Goal: Information Seeking & Learning: Compare options

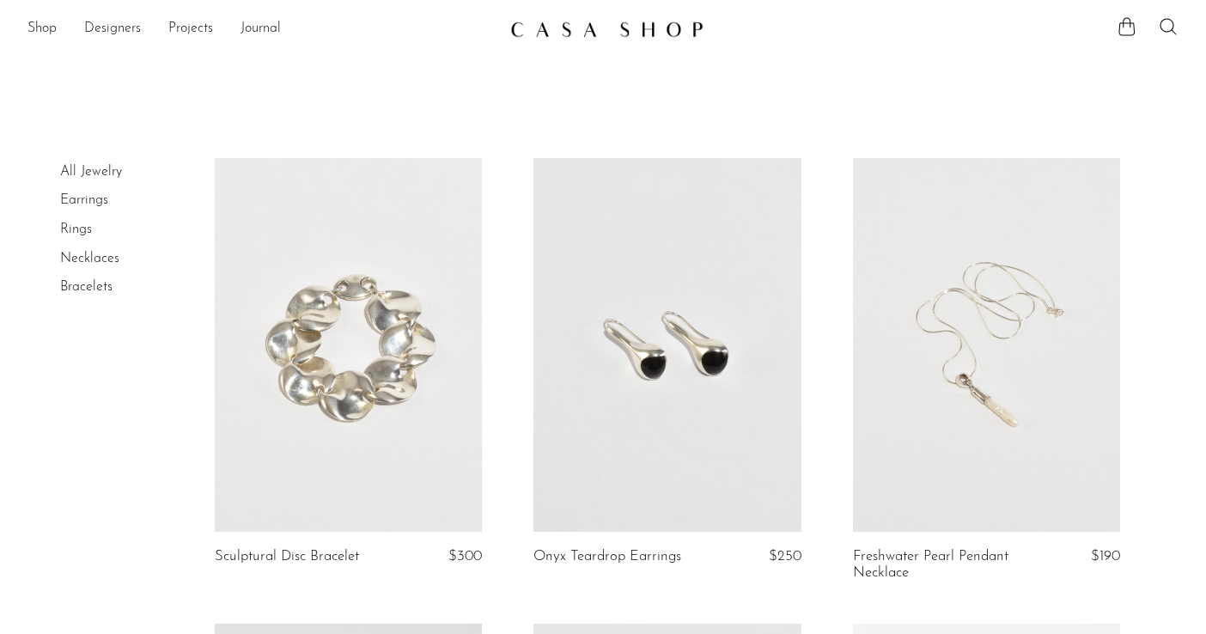
click at [390, 302] on link at bounding box center [348, 345] width 267 height 375
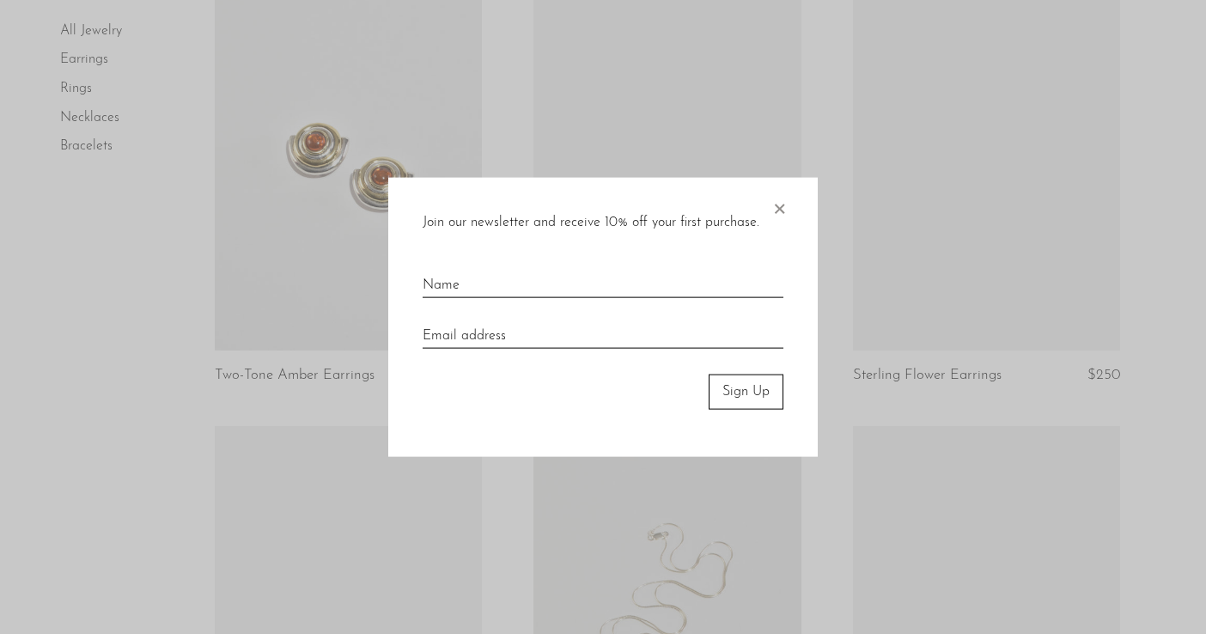
scroll to position [1100, 0]
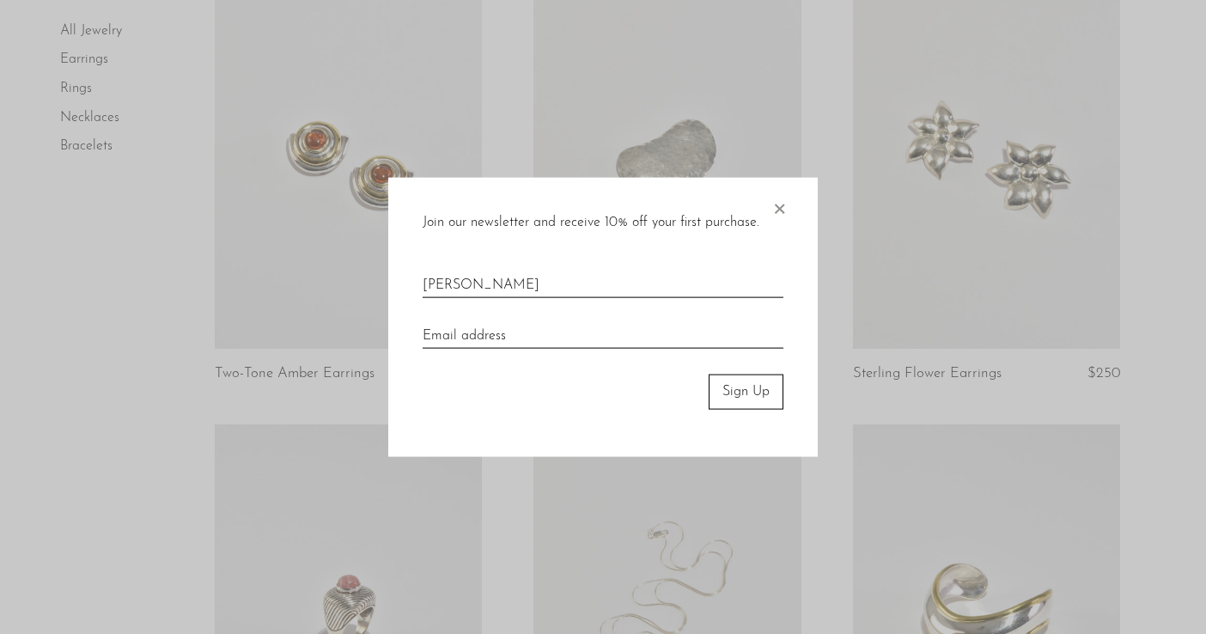
type input "Hallie"
type input "H"
type input "haydenhallie60@"
type input "haydenhallie60@gmail.com"
click at [743, 405] on button "Sign Up" at bounding box center [746, 392] width 75 height 34
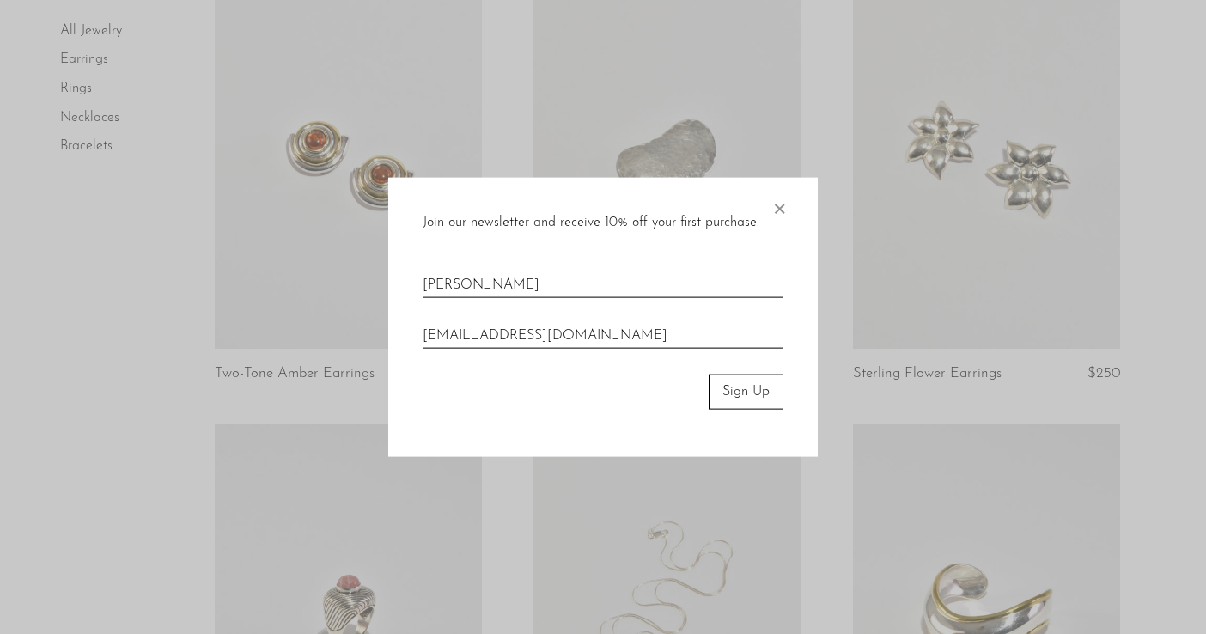
click at [735, 394] on button "Sign Up" at bounding box center [746, 392] width 75 height 34
click at [729, 394] on button "Sign Up" at bounding box center [746, 392] width 75 height 34
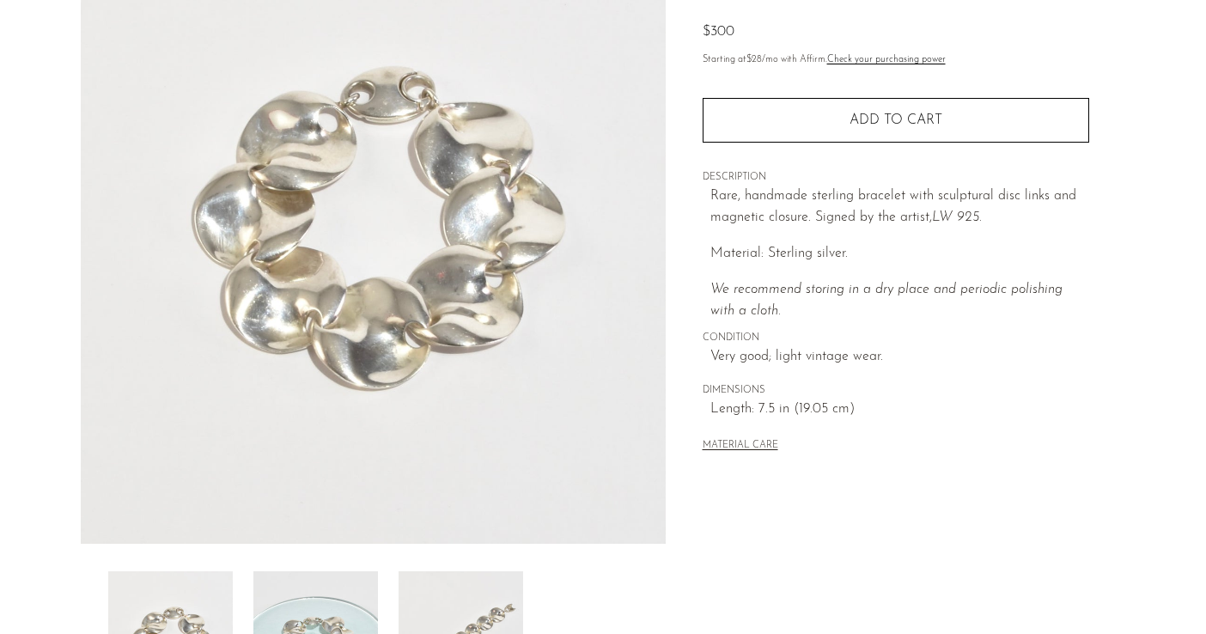
scroll to position [244, 0]
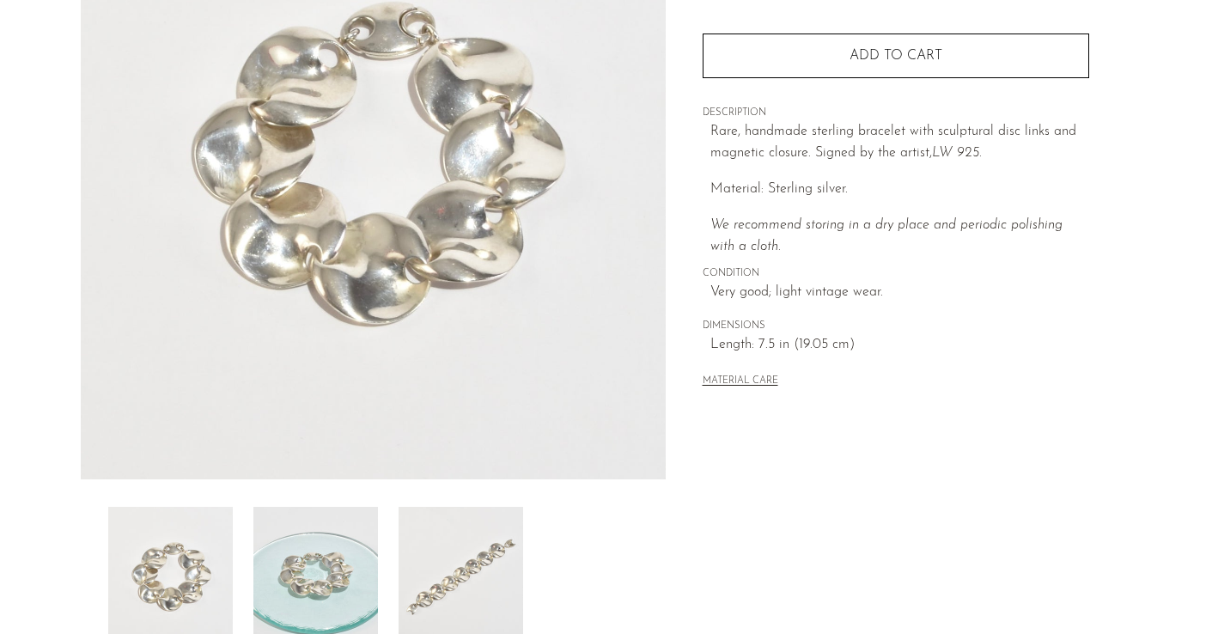
click at [466, 580] on img at bounding box center [461, 575] width 125 height 137
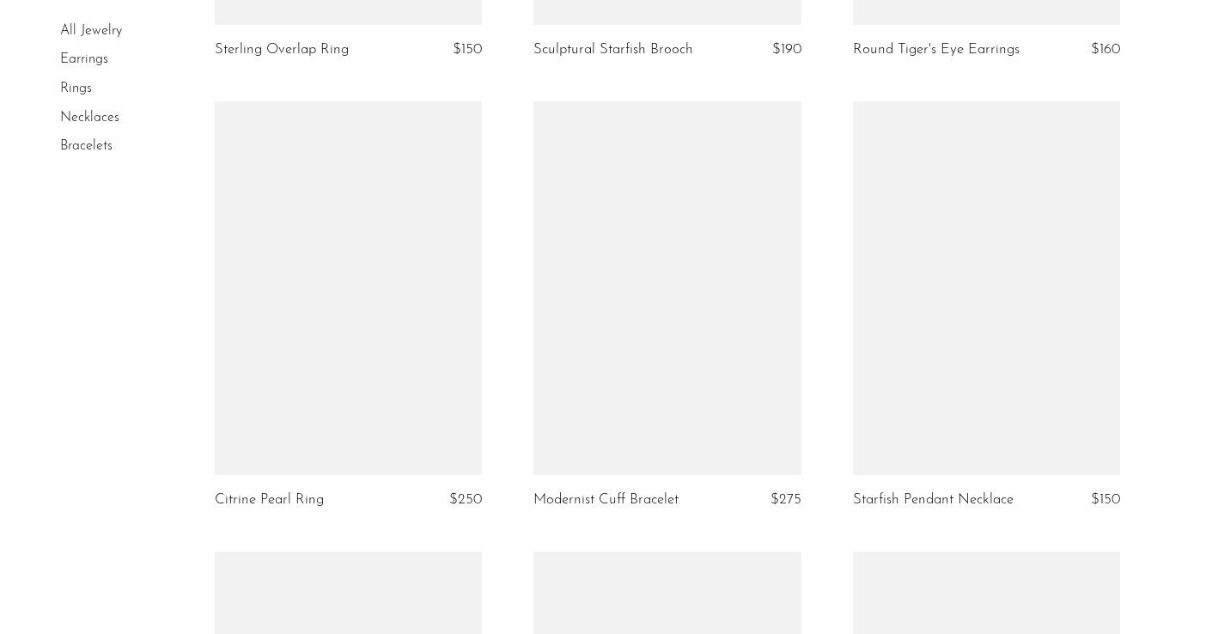
scroll to position [2775, 0]
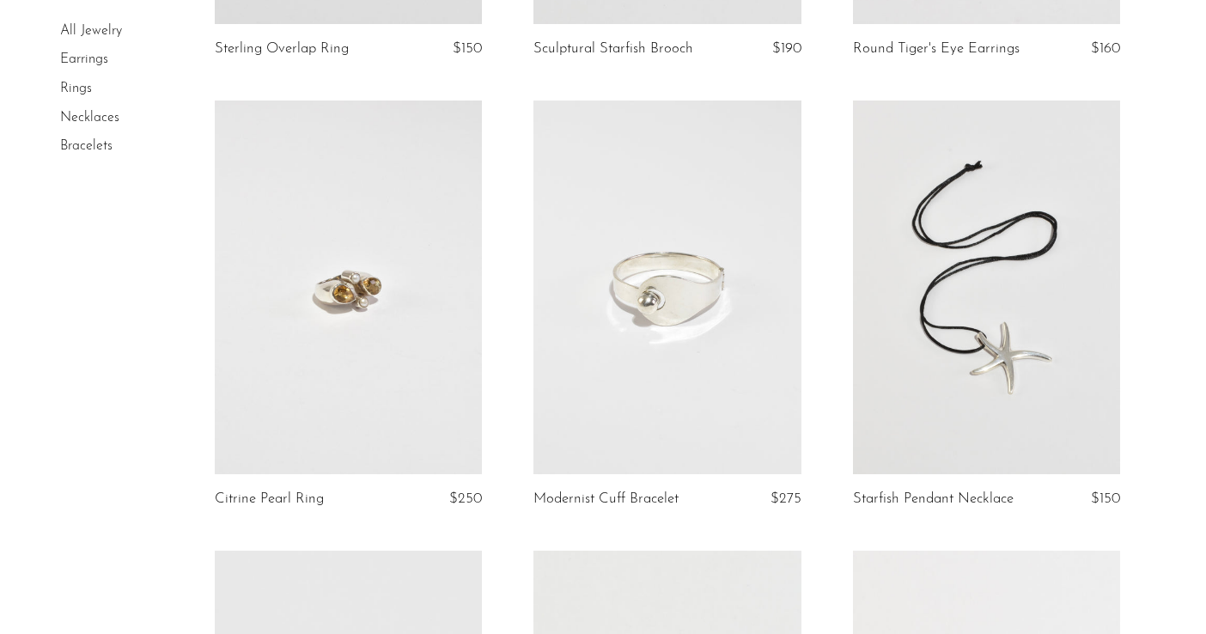
click at [699, 358] on link at bounding box center [667, 288] width 267 height 375
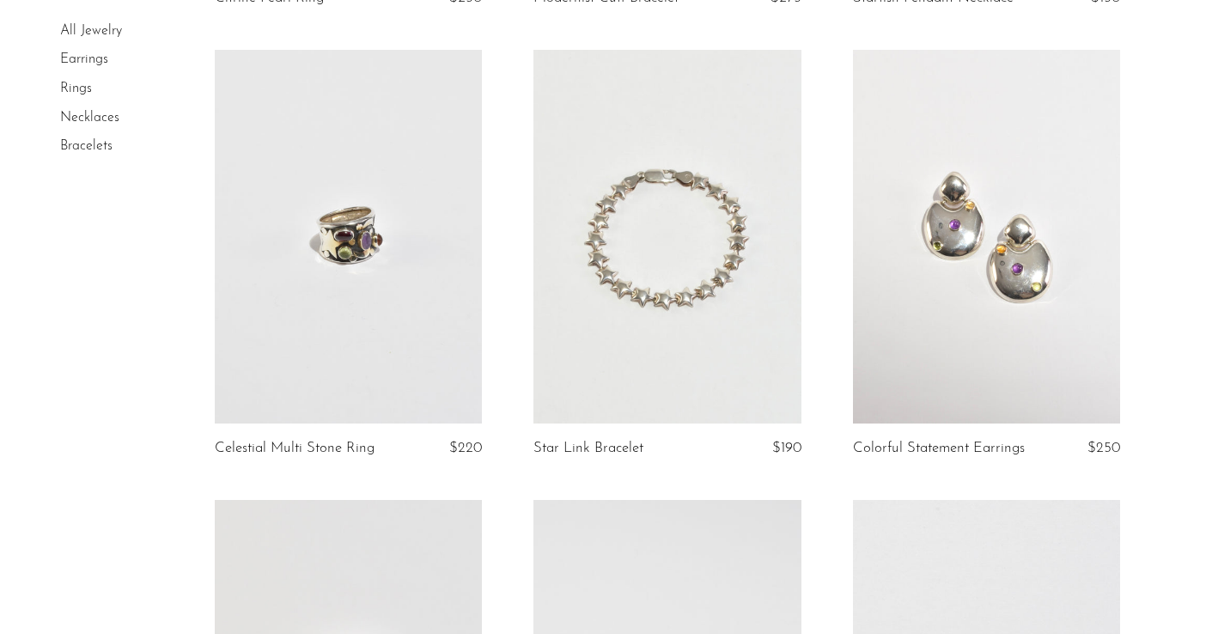
scroll to position [3224, 0]
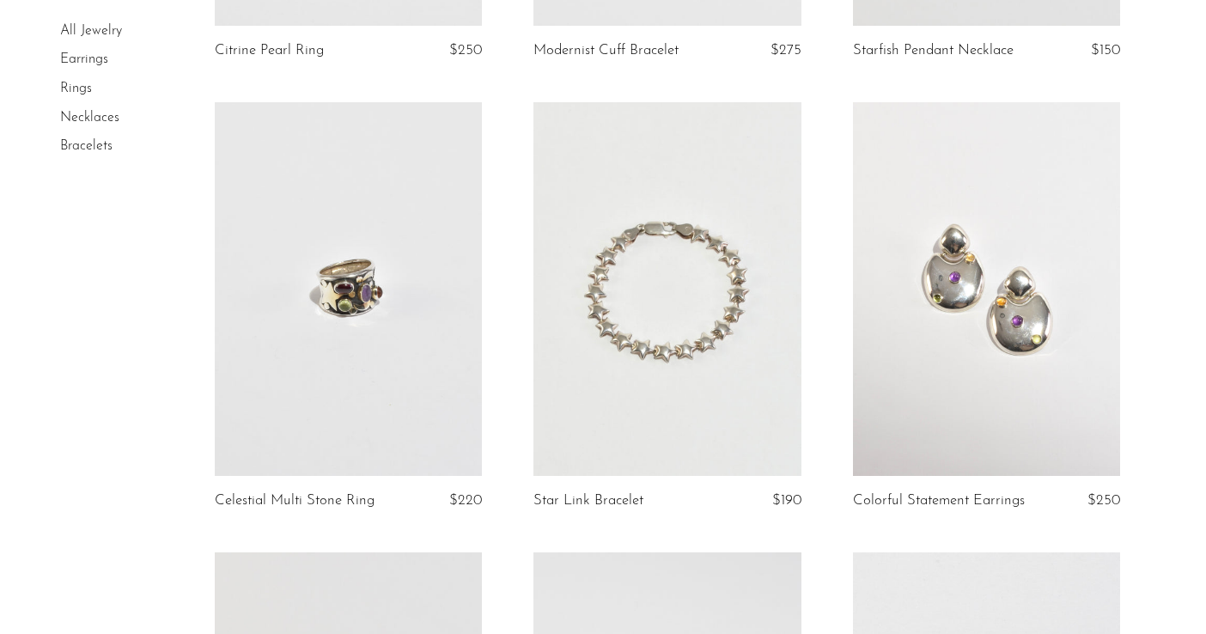
click at [634, 346] on link at bounding box center [667, 289] width 267 height 375
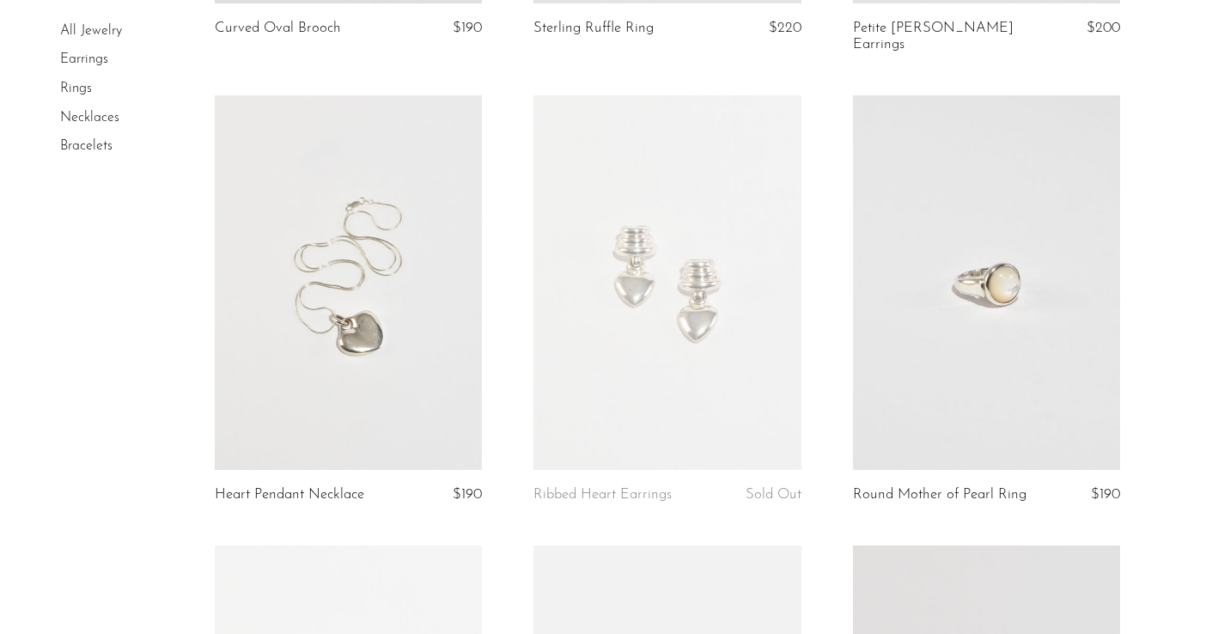
scroll to position [4150, 0]
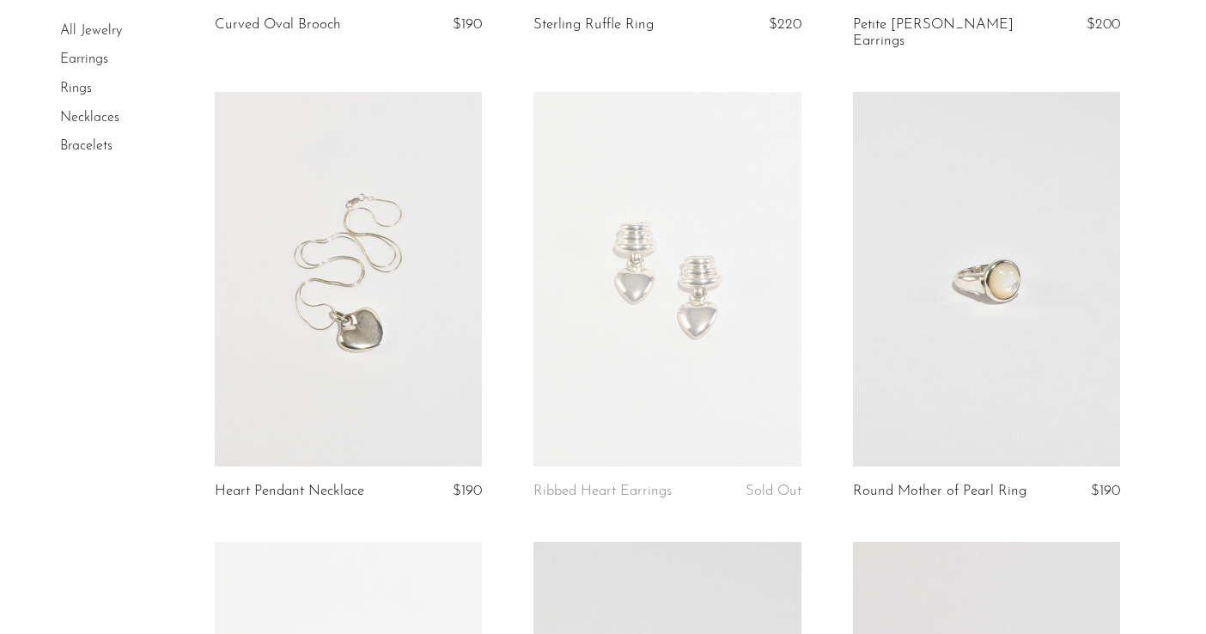
click at [419, 339] on link at bounding box center [348, 279] width 267 height 375
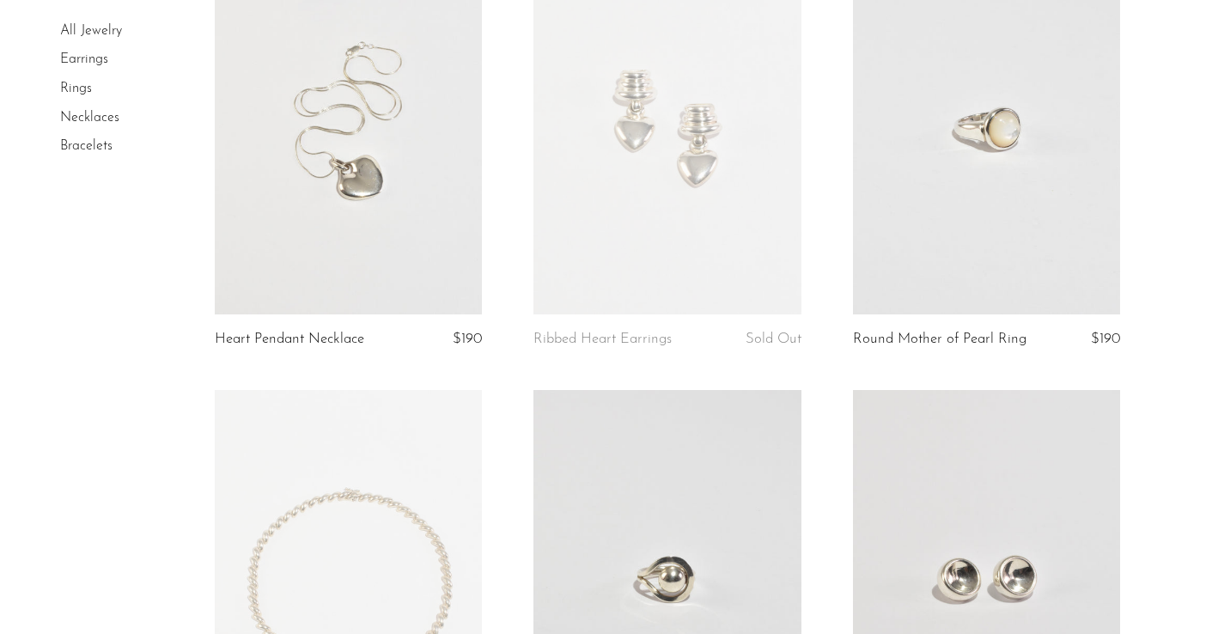
scroll to position [4301, 0]
click at [959, 149] on link at bounding box center [986, 128] width 267 height 375
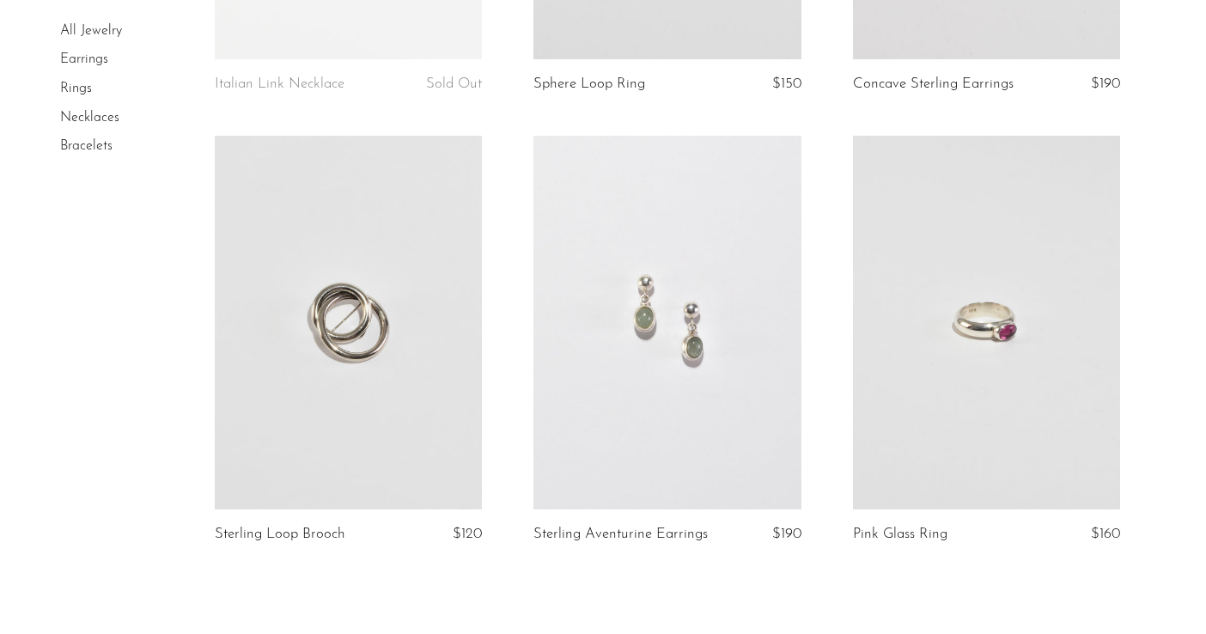
scroll to position [5085, 0]
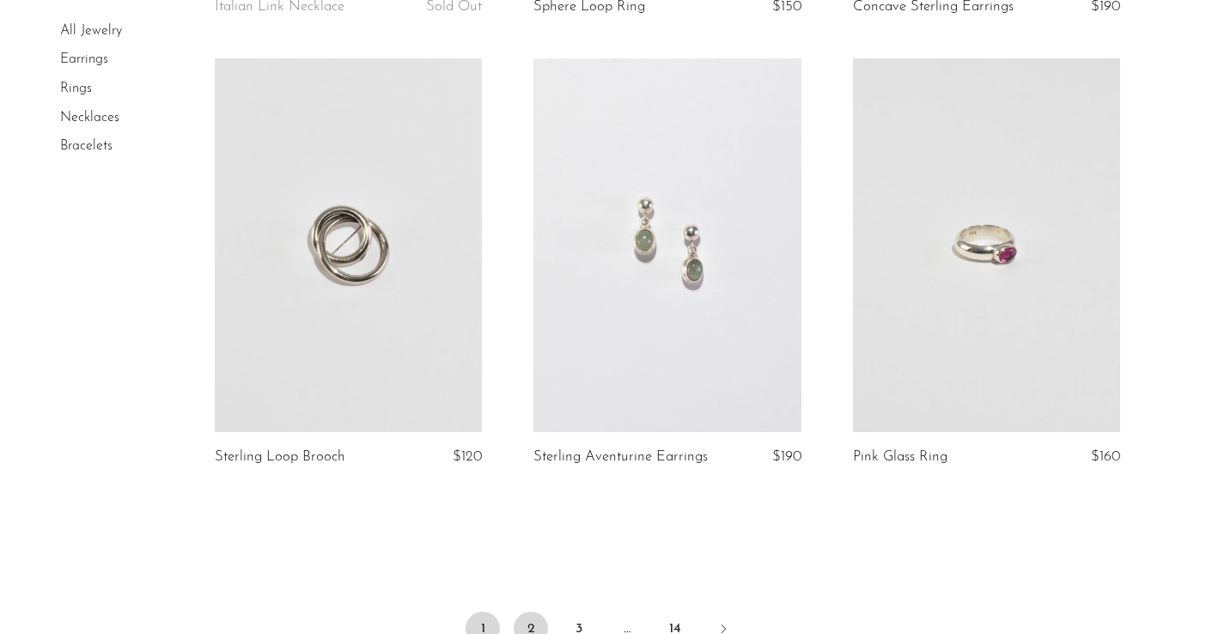
click at [524, 612] on link "2" at bounding box center [531, 629] width 34 height 34
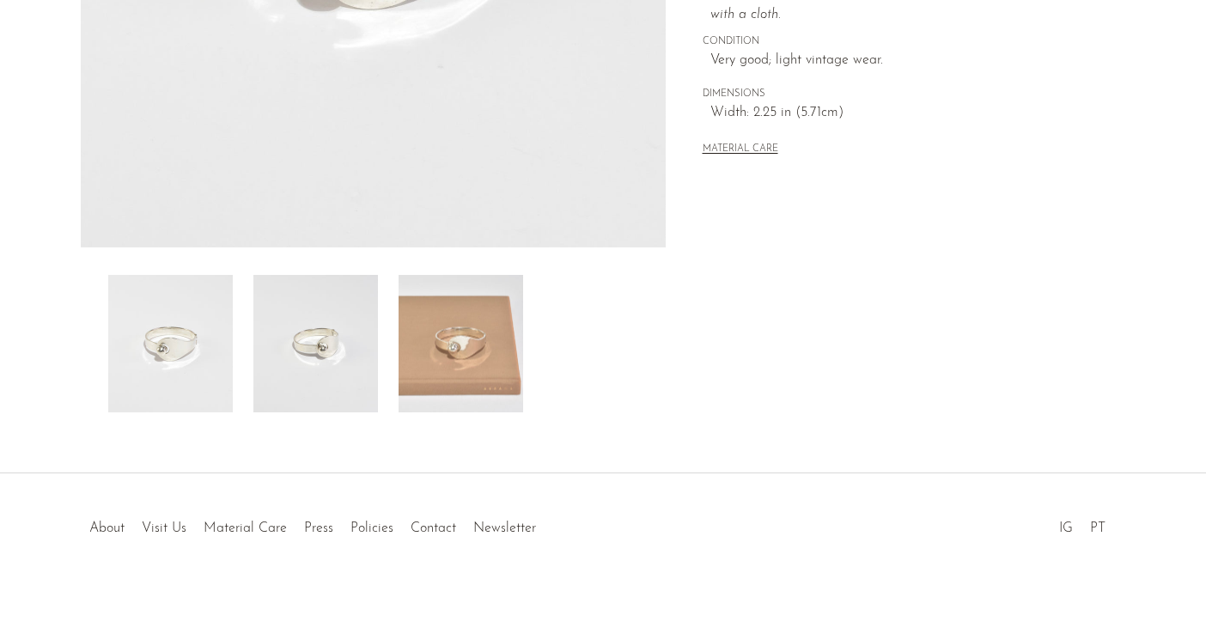
scroll to position [476, 0]
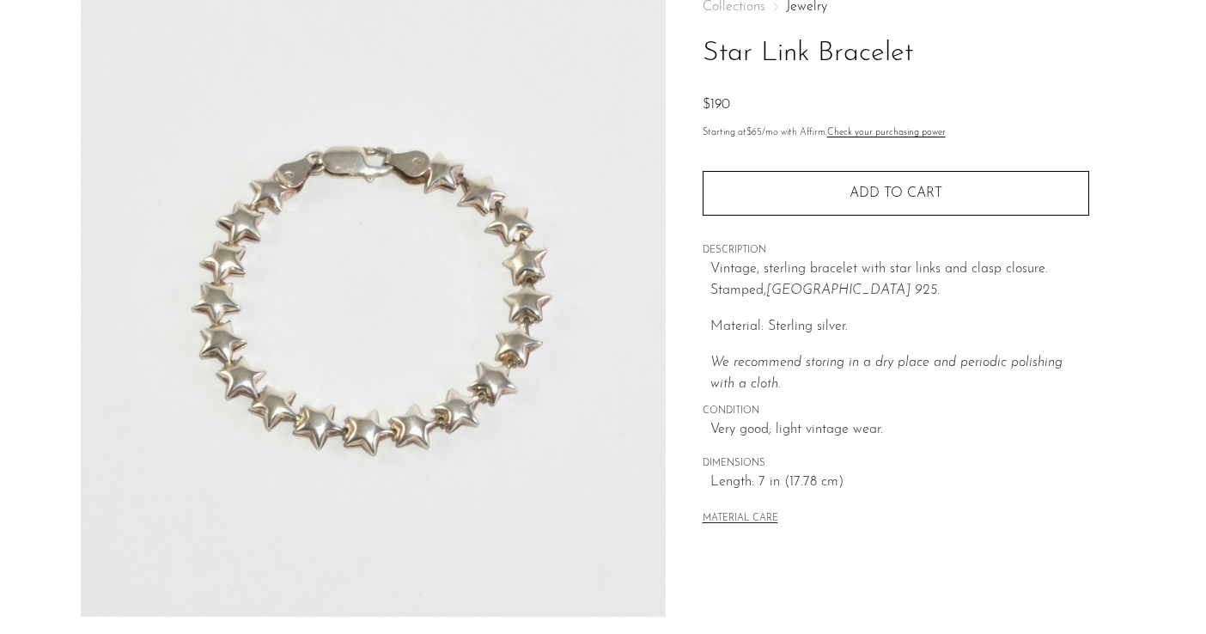
scroll to position [107, 0]
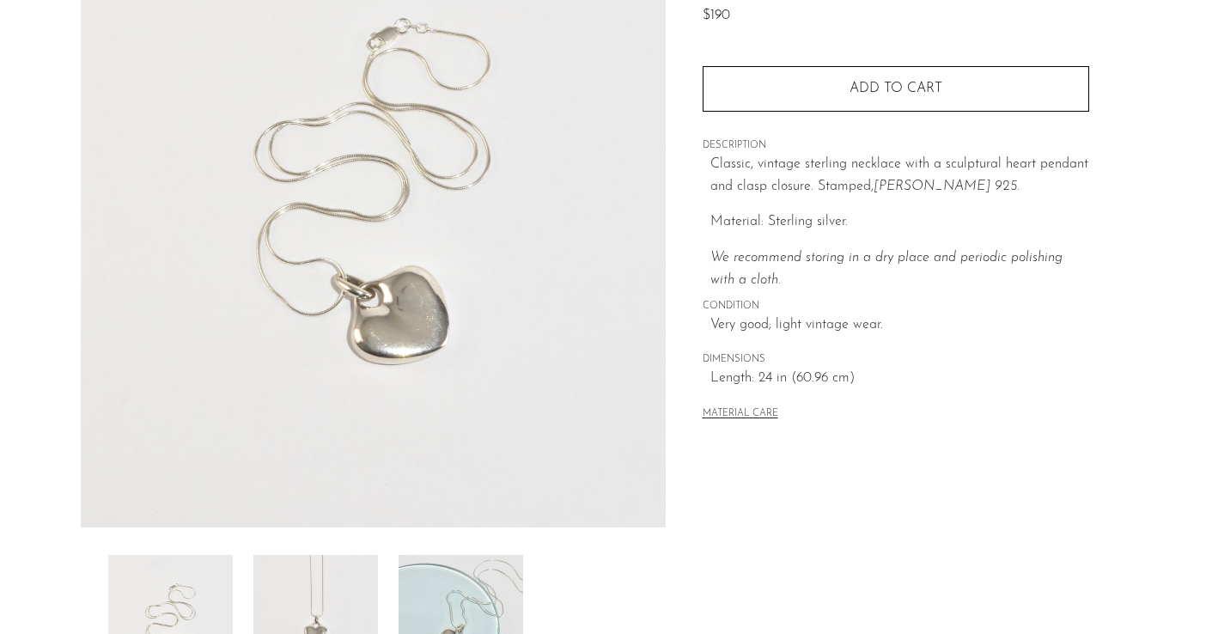
scroll to position [196, 0]
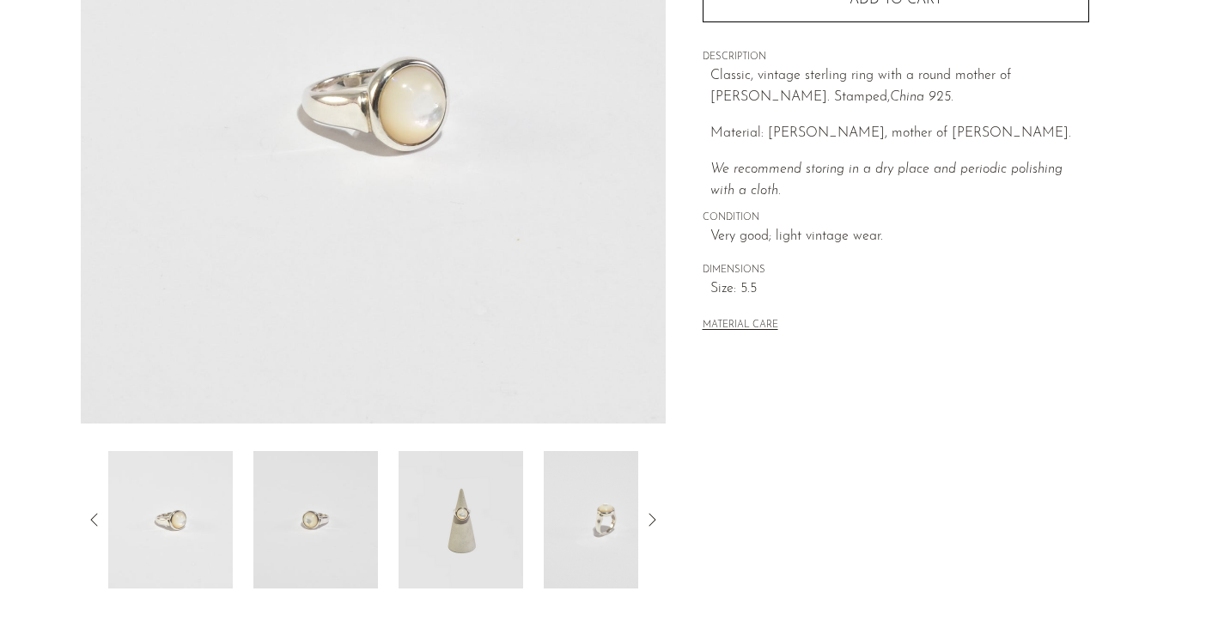
scroll to position [300, 0]
click at [361, 529] on img at bounding box center [315, 519] width 125 height 137
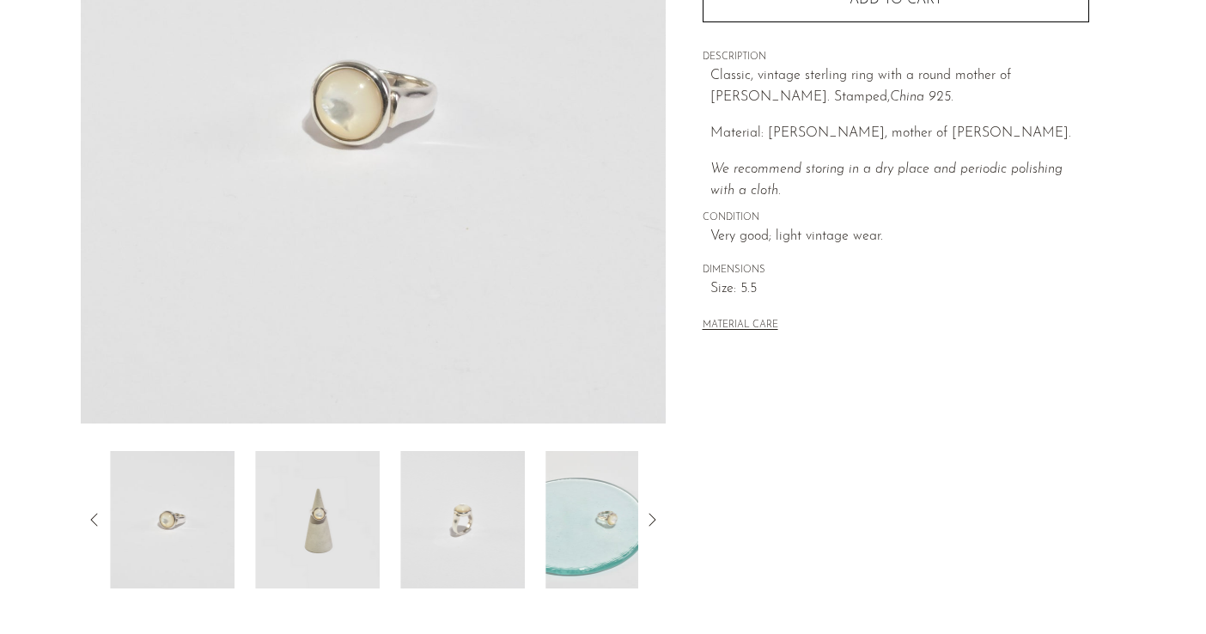
click at [323, 516] on img at bounding box center [317, 519] width 125 height 137
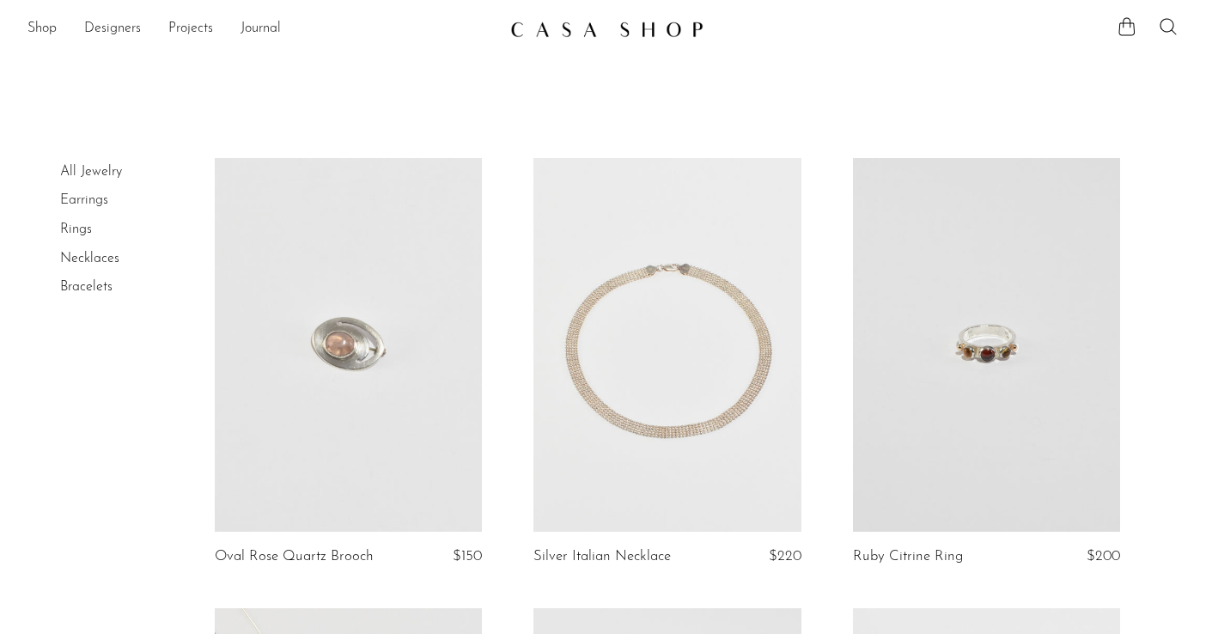
click at [635, 349] on link at bounding box center [667, 345] width 267 height 375
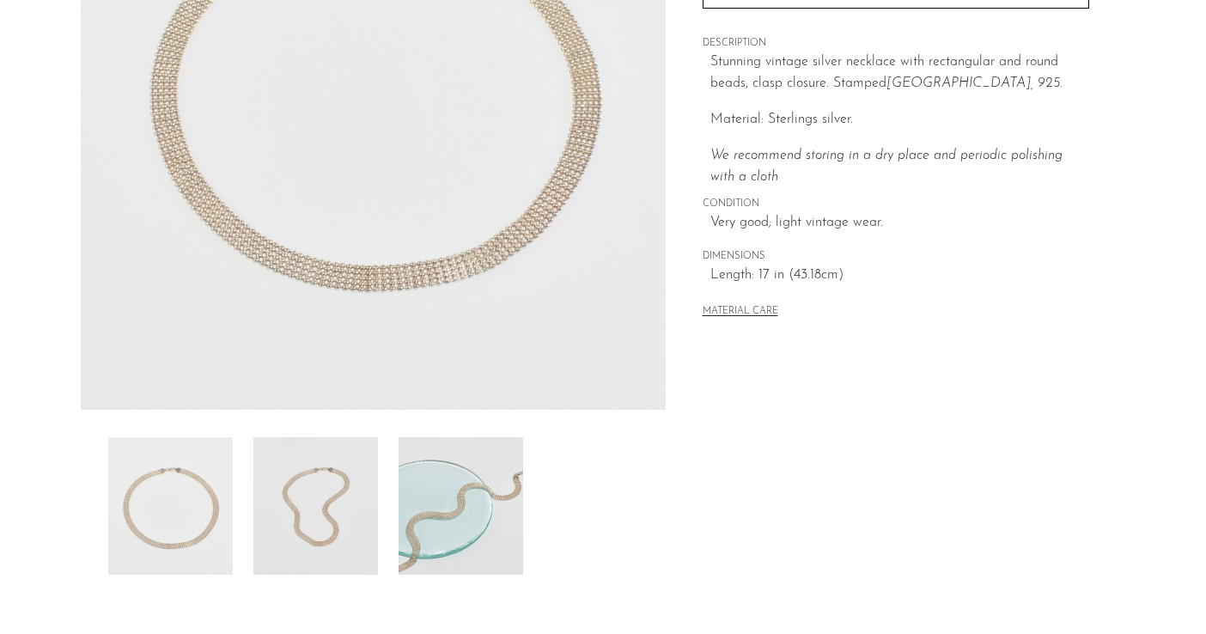
scroll to position [314, 0]
click at [500, 537] on img at bounding box center [461, 505] width 125 height 137
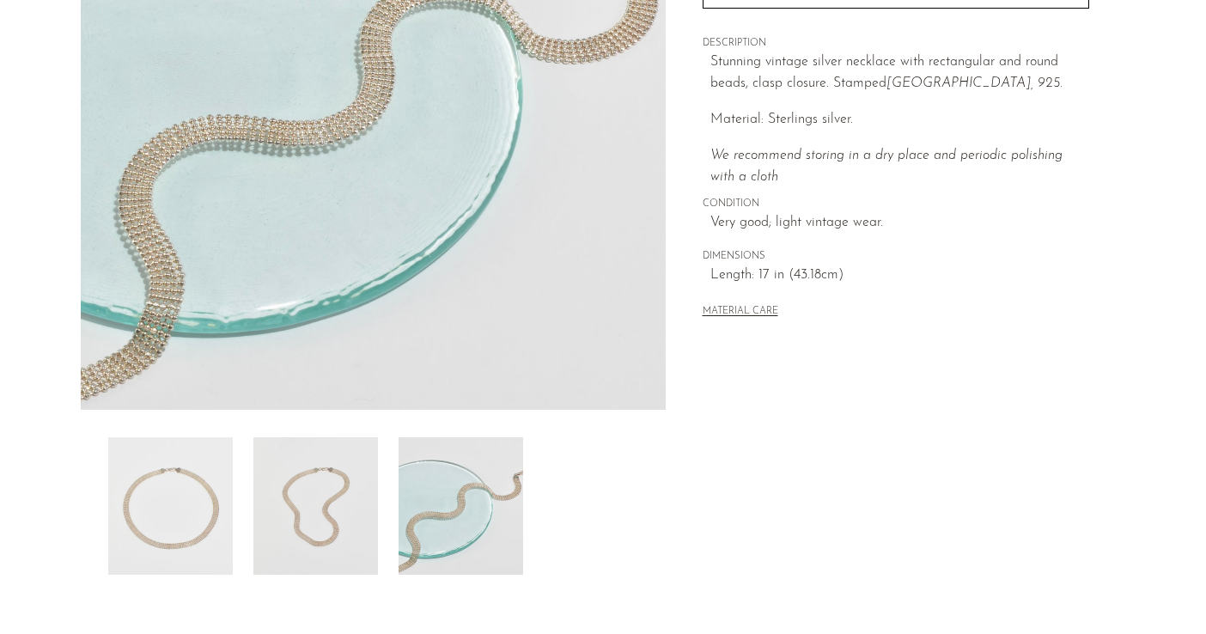
click at [357, 518] on img at bounding box center [315, 505] width 125 height 137
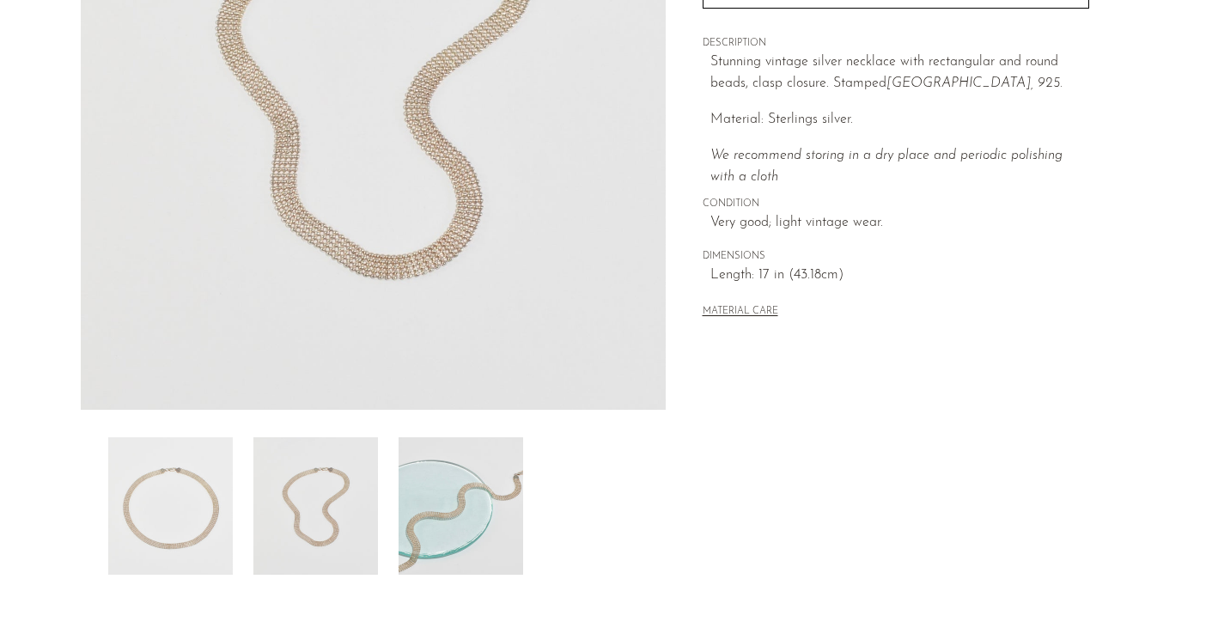
click at [194, 471] on img at bounding box center [170, 505] width 125 height 137
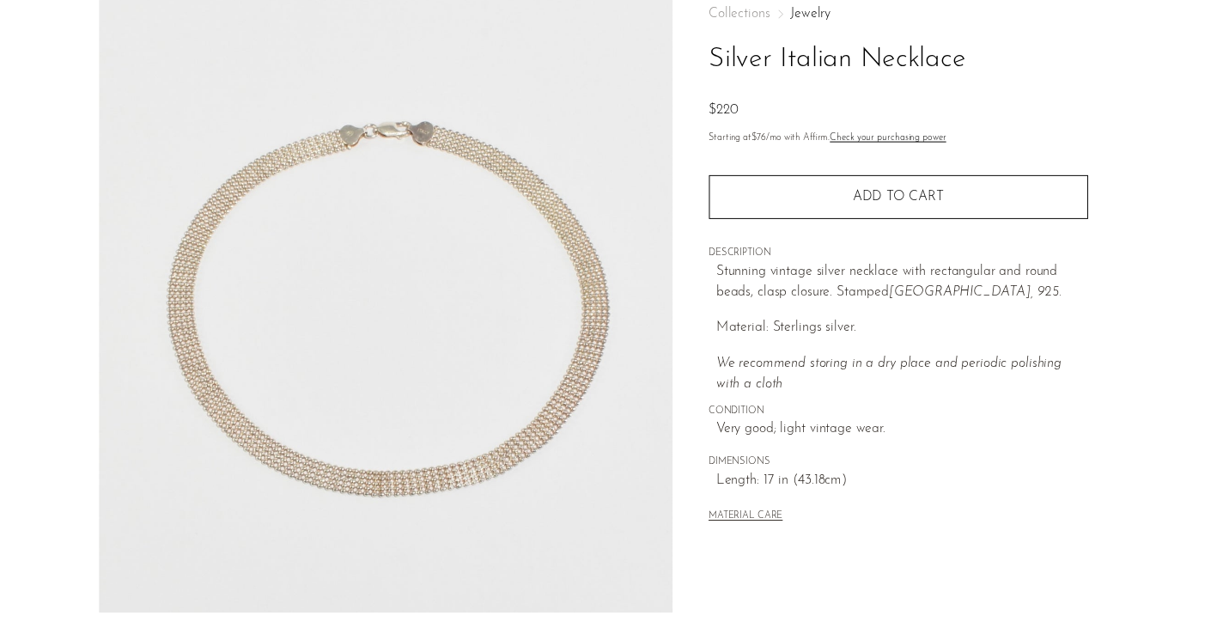
scroll to position [87, 0]
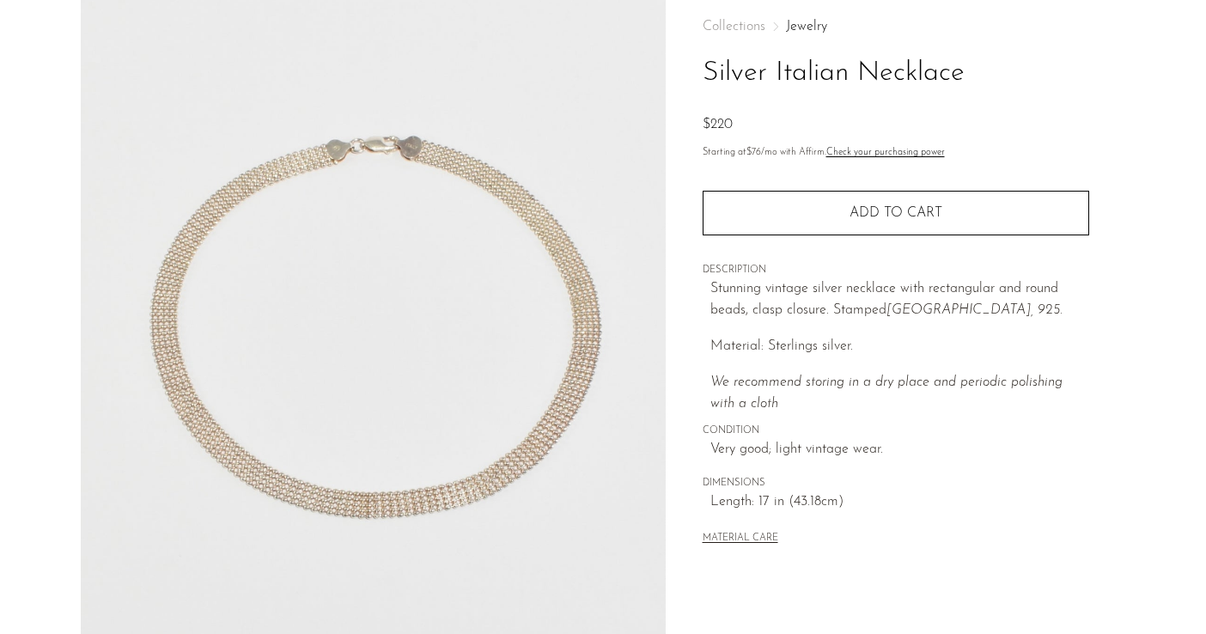
drag, startPoint x: 540, startPoint y: 307, endPoint x: 551, endPoint y: 308, distance: 11.2
drag, startPoint x: 532, startPoint y: 277, endPoint x: 547, endPoint y: 273, distance: 15.8
click at [610, 375] on img at bounding box center [373, 314] width 585 height 644
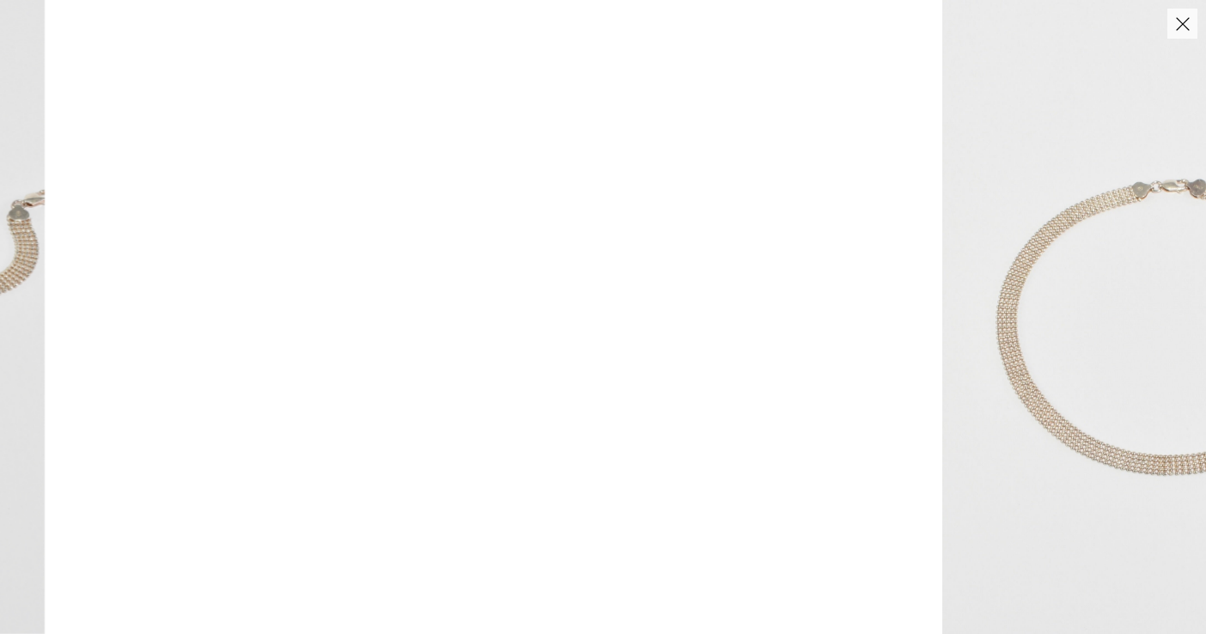
drag, startPoint x: 717, startPoint y: 323, endPoint x: 1058, endPoint y: 429, distance: 356.3
click at [1058, 429] on img at bounding box center [1169, 317] width 453 height 634
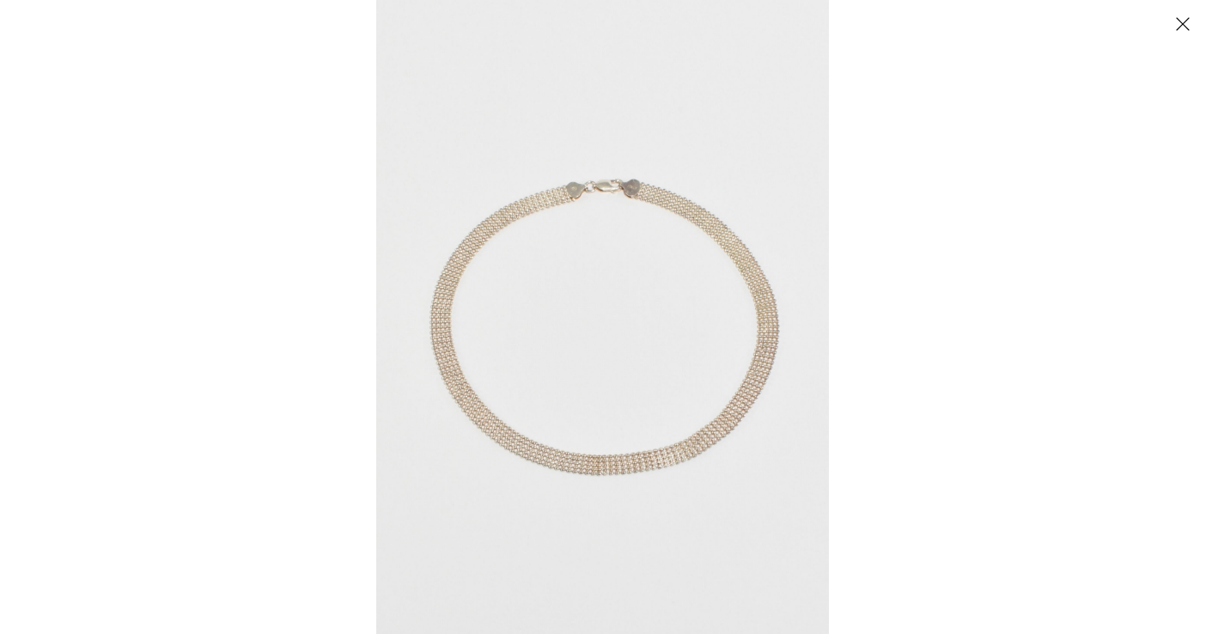
click at [766, 330] on img at bounding box center [602, 317] width 453 height 634
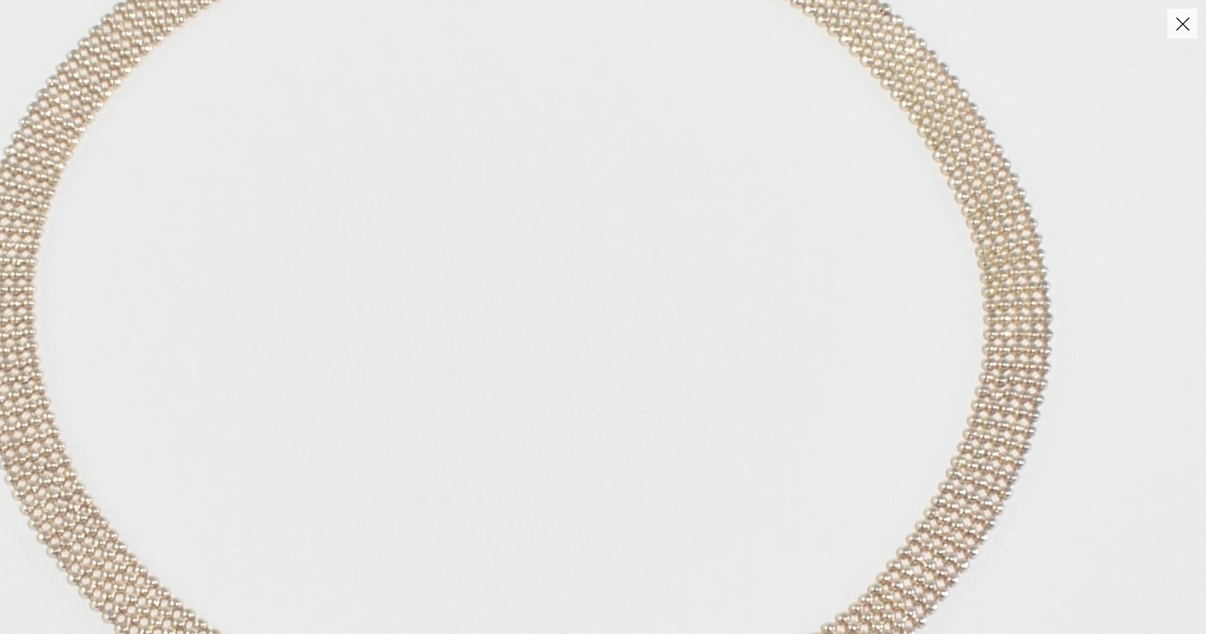
click at [914, 247] on img at bounding box center [504, 290] width 1404 height 1966
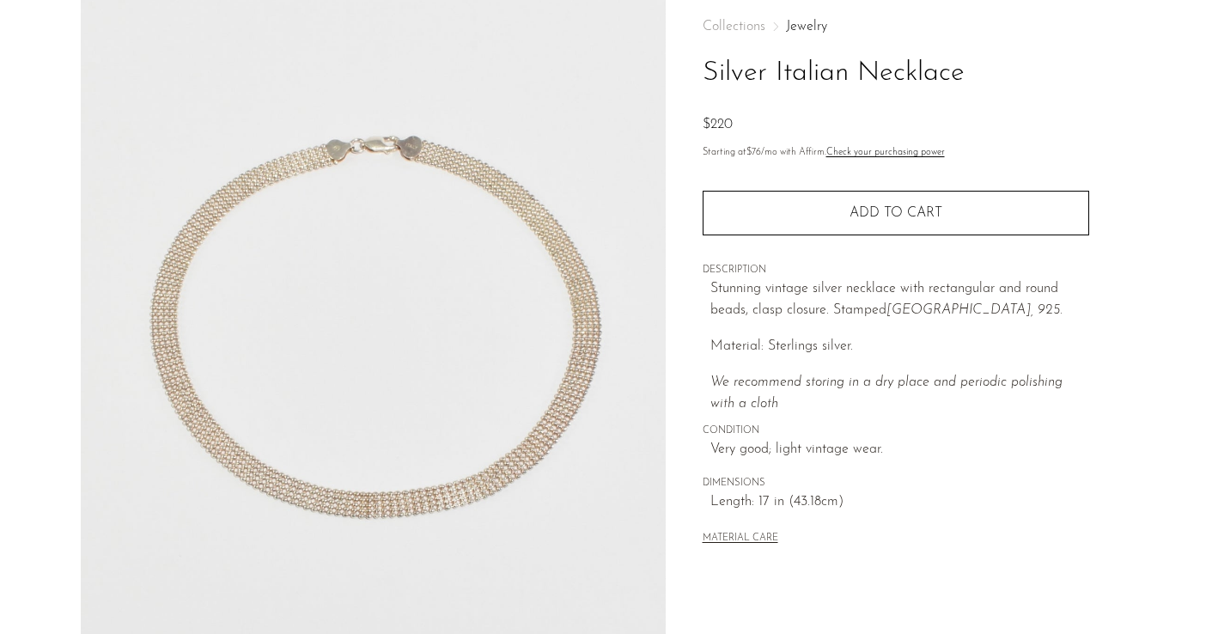
click at [683, 180] on div "Collections Jewelry Silver Italian Necklace $220 Starting at $76 /mo with Affir…" at bounding box center [896, 396] width 460 height 809
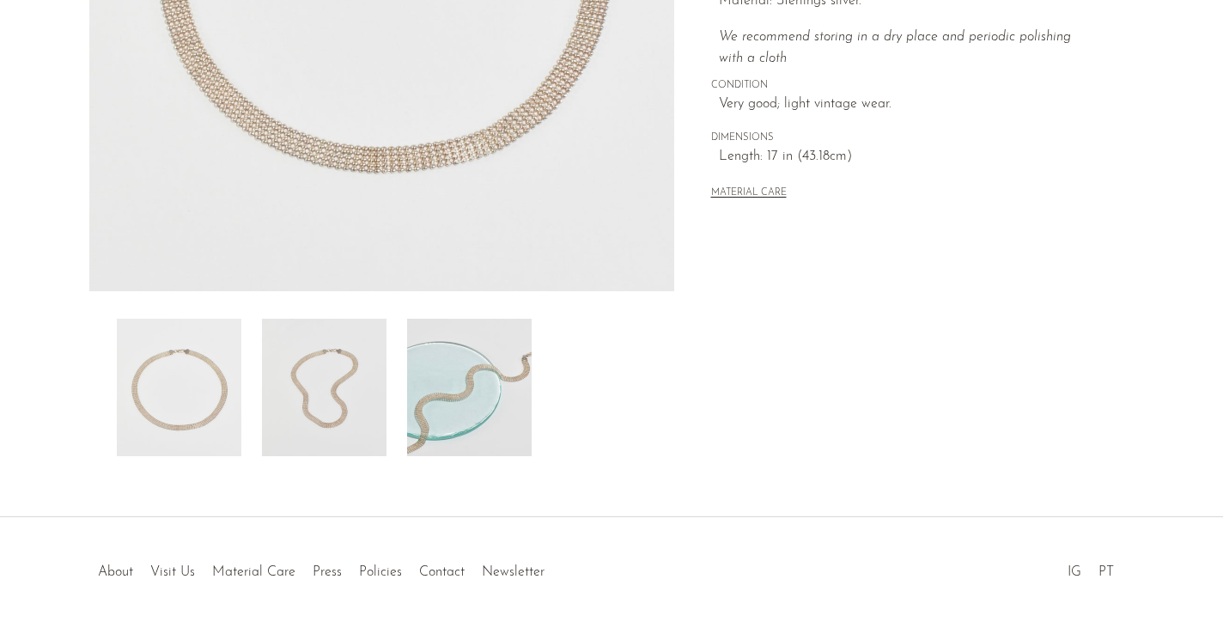
scroll to position [433, 0]
click at [461, 361] on img at bounding box center [469, 386] width 125 height 137
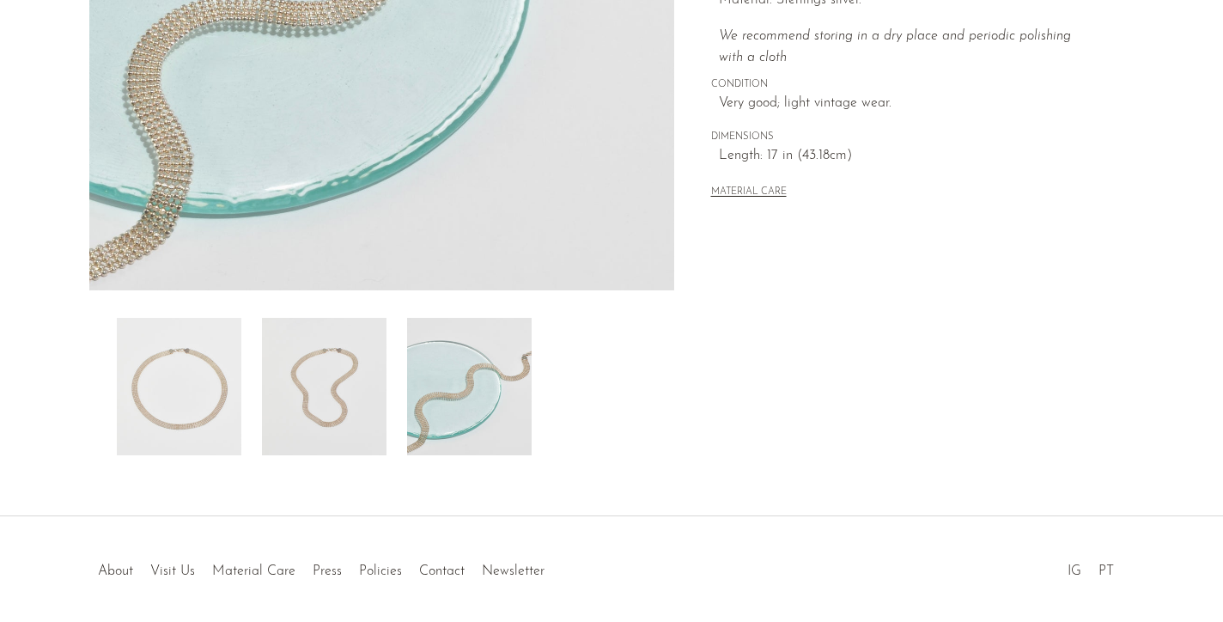
click at [281, 401] on img at bounding box center [324, 386] width 125 height 137
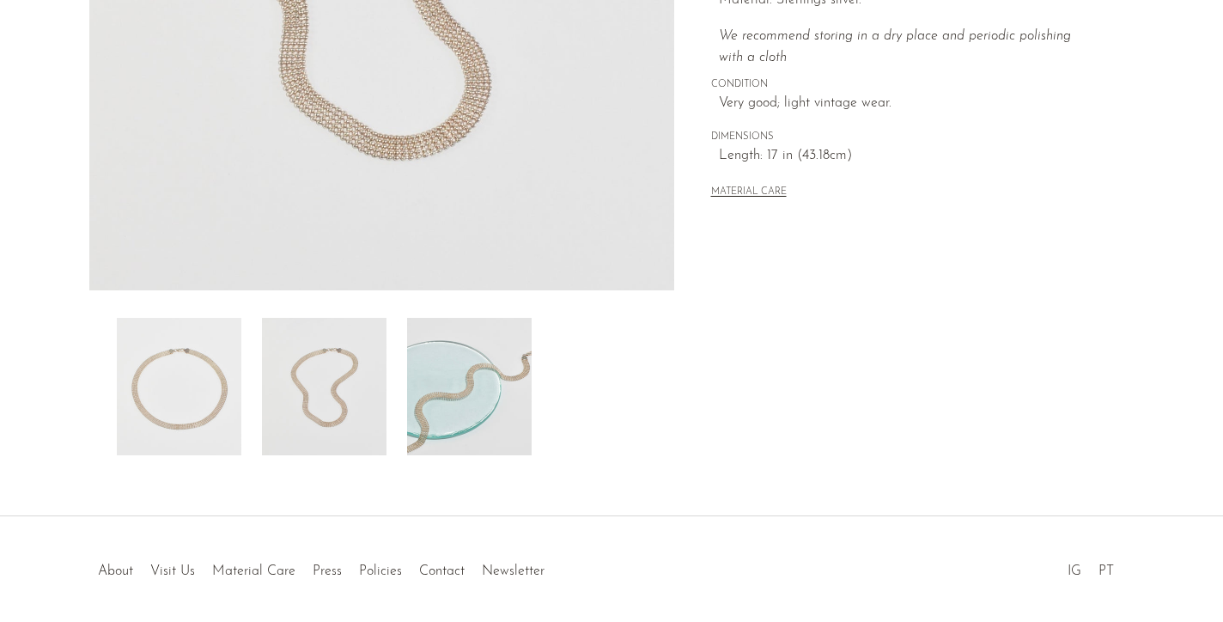
click at [122, 382] on img at bounding box center [179, 386] width 125 height 137
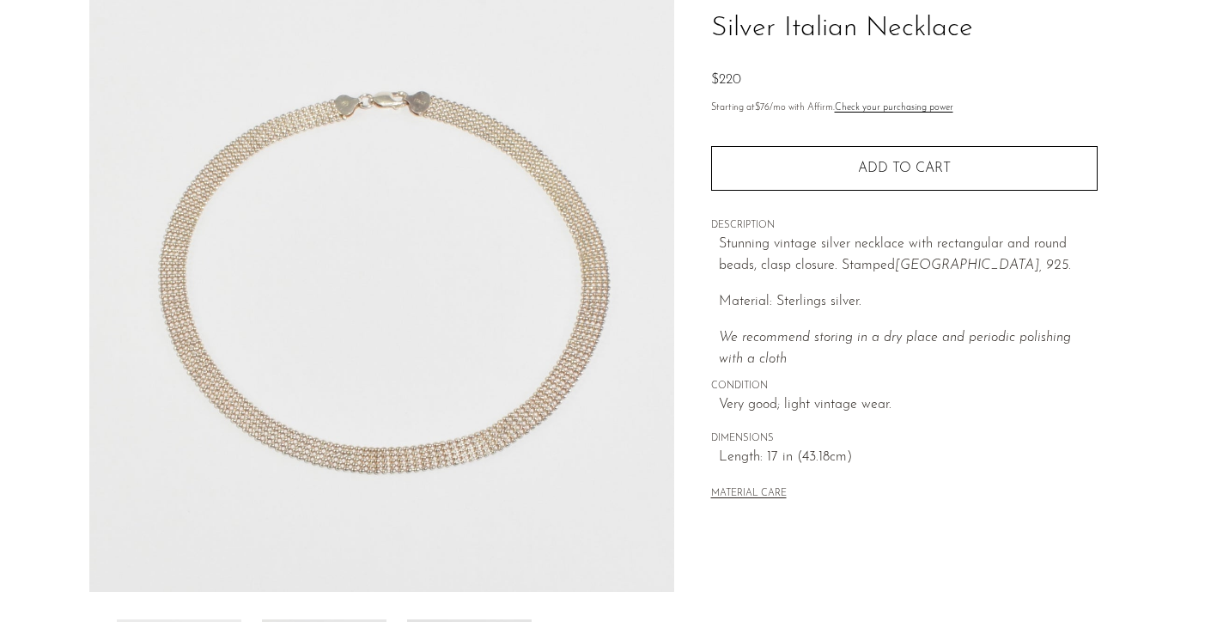
scroll to position [131, 0]
click at [282, 223] on img at bounding box center [381, 270] width 585 height 644
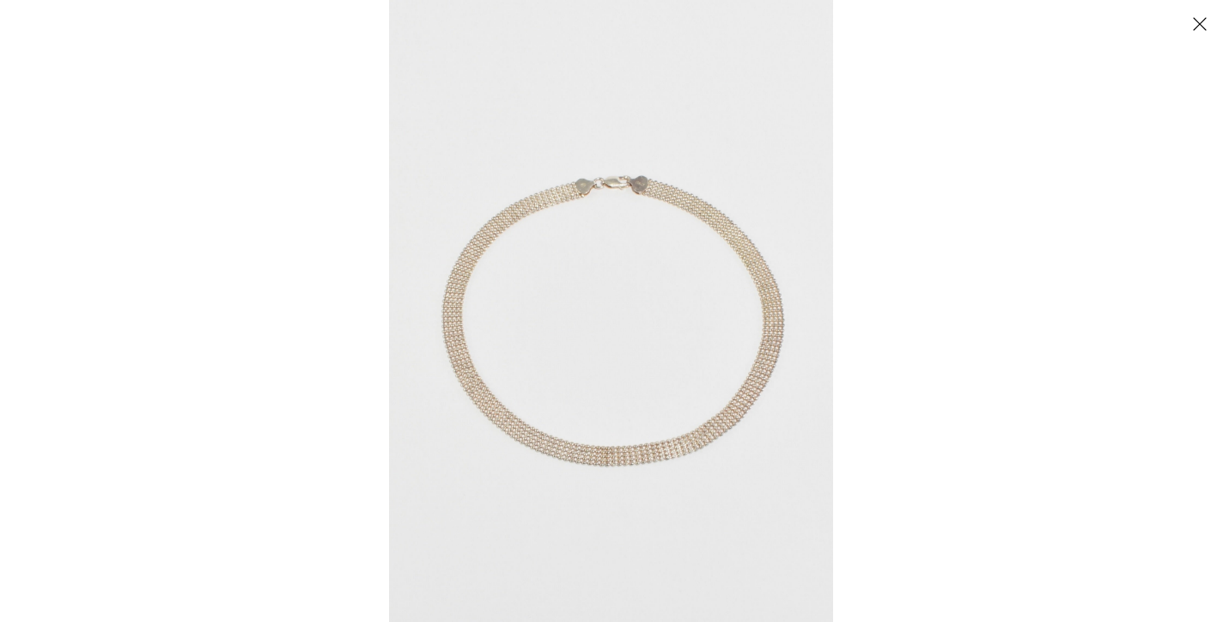
click at [493, 348] on img at bounding box center [611, 311] width 444 height 622
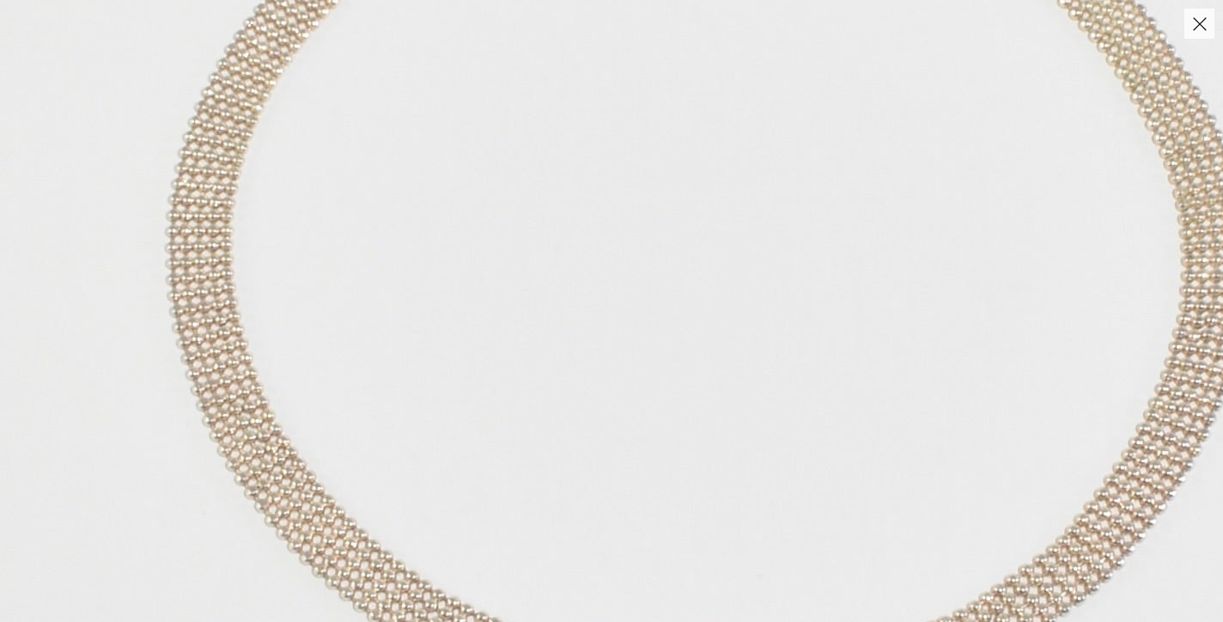
click at [493, 348] on img at bounding box center [702, 231] width 1404 height 1966
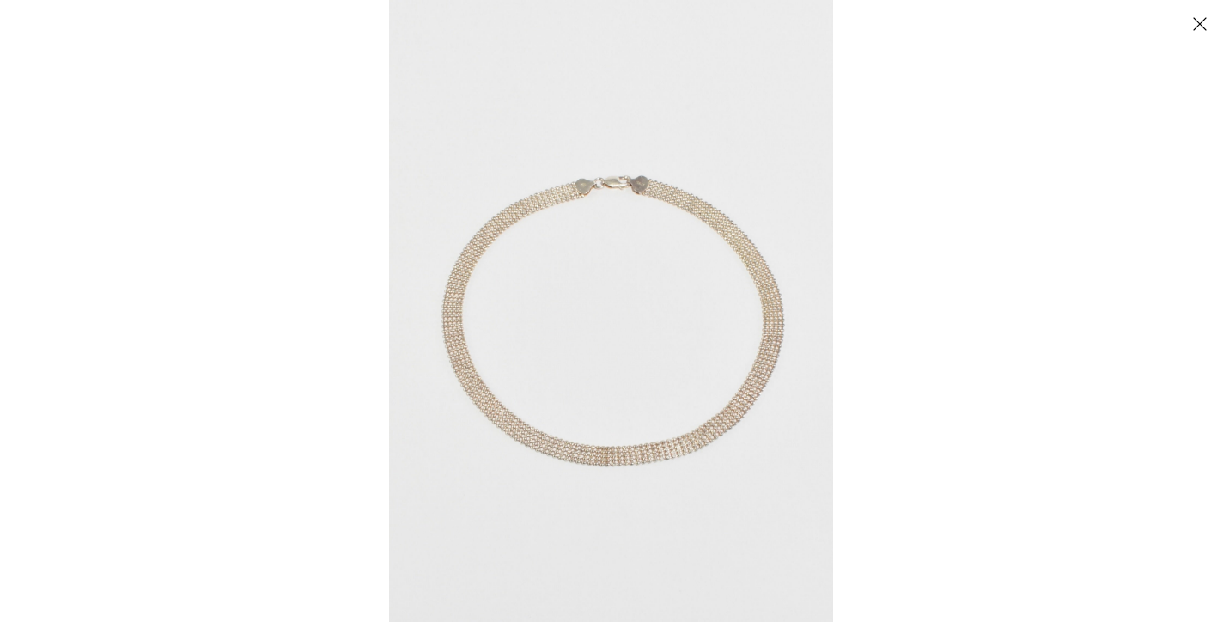
click at [978, 280] on div at bounding box center [1000, 311] width 1223 height 622
